Goal: Information Seeking & Learning: Learn about a topic

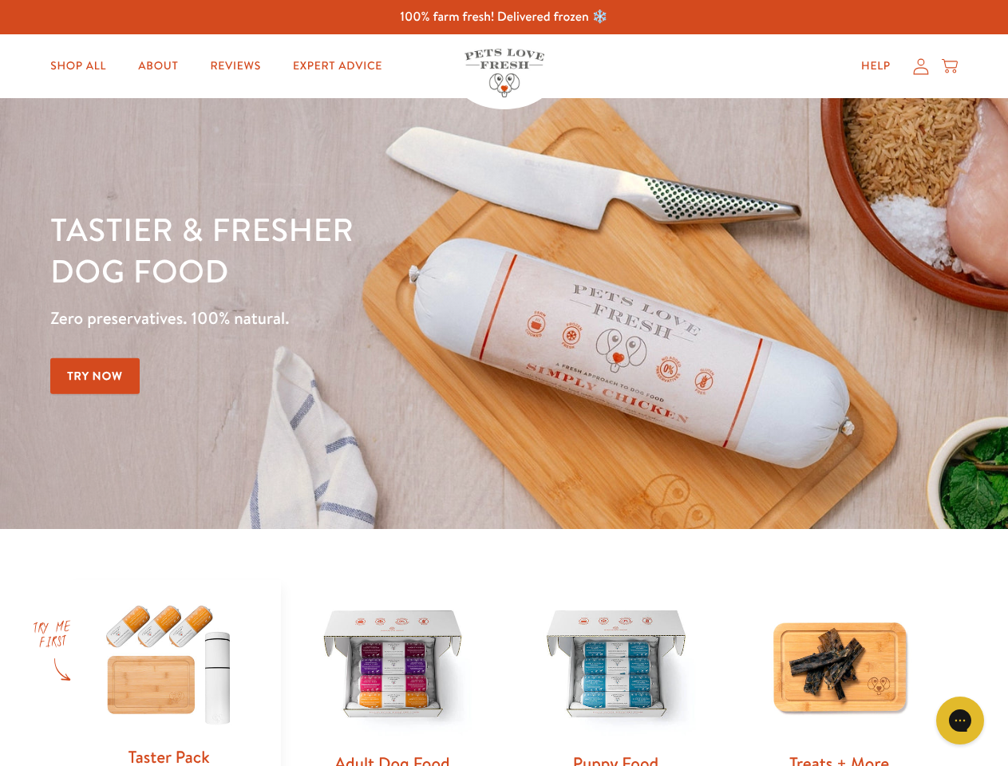
click at [503, 383] on div "Tastier & fresher dog food Zero preservatives. 100% natural. Try Now" at bounding box center [352, 313] width 605 height 211
click at [960, 720] on icon "Gorgias live chat" at bounding box center [959, 719] width 15 height 15
